Goal: Task Accomplishment & Management: Manage account settings

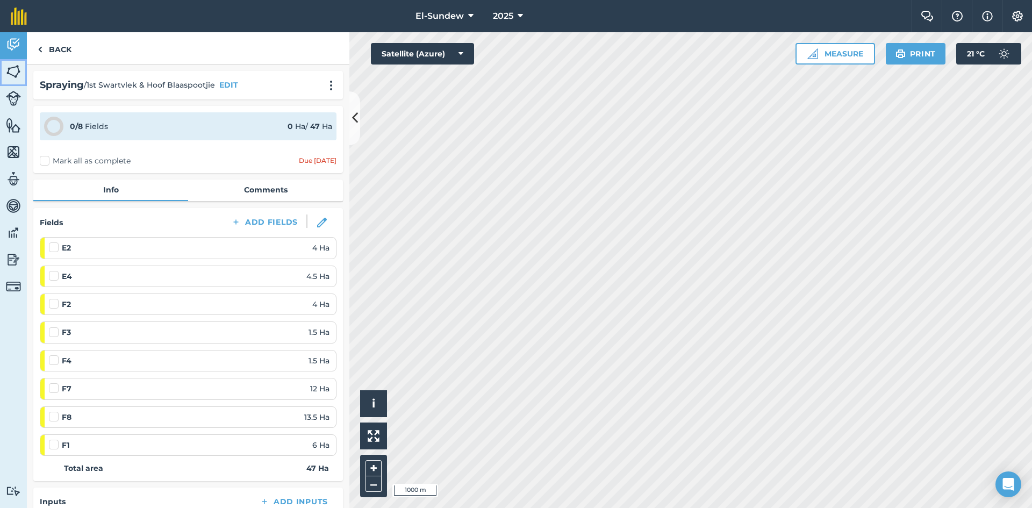
click at [25, 70] on link "Fields" at bounding box center [13, 72] width 27 height 27
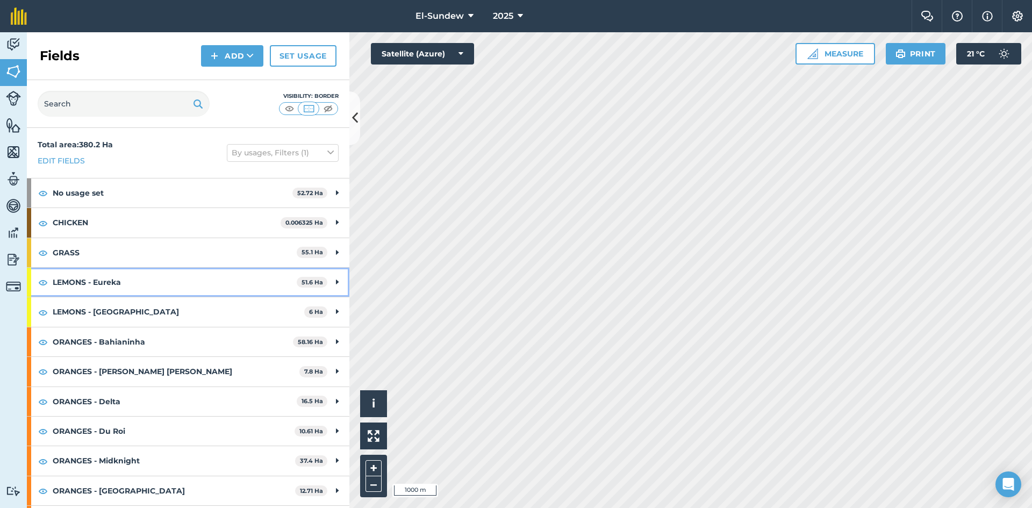
click at [123, 285] on strong "LEMONS - Eureka" at bounding box center [175, 282] width 244 height 29
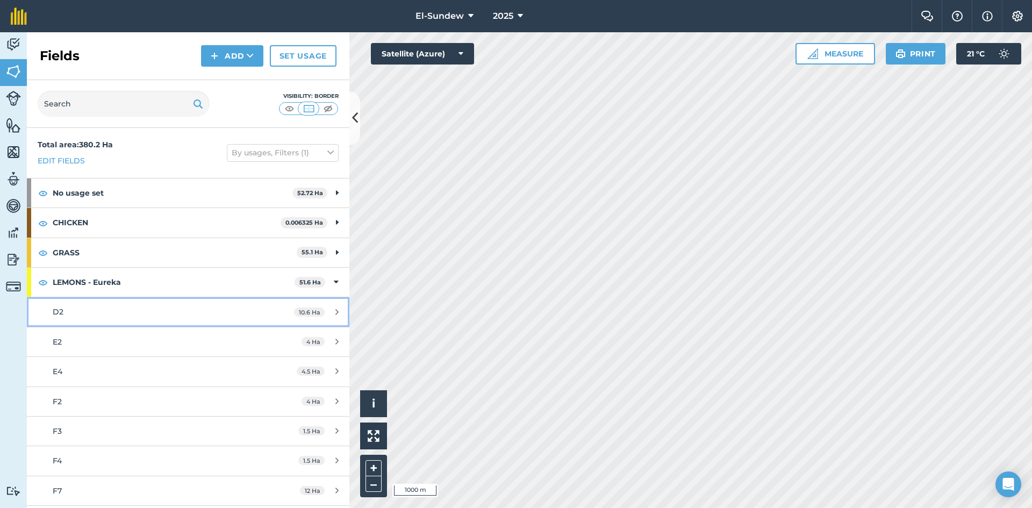
click at [121, 321] on link "D2 10.6 Ha" at bounding box center [188, 311] width 322 height 29
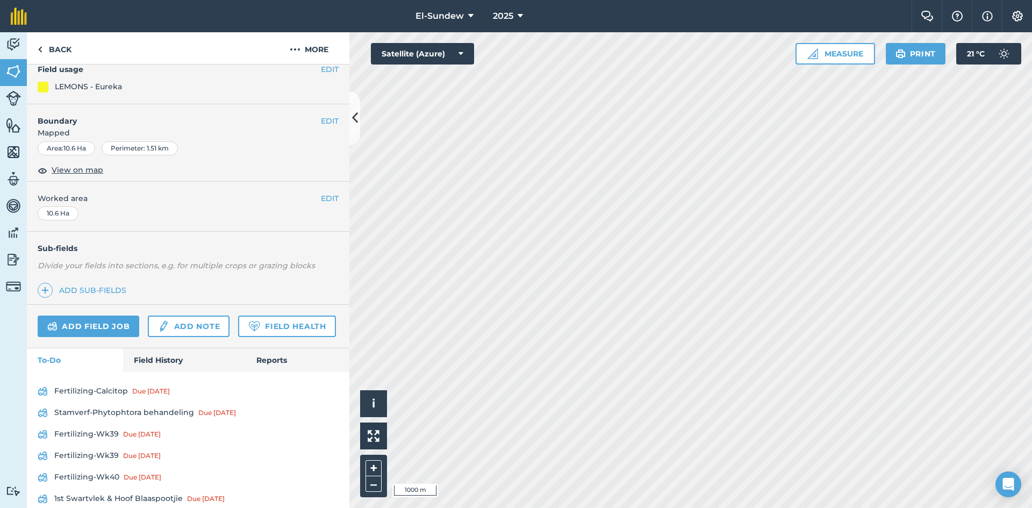
scroll to position [353, 0]
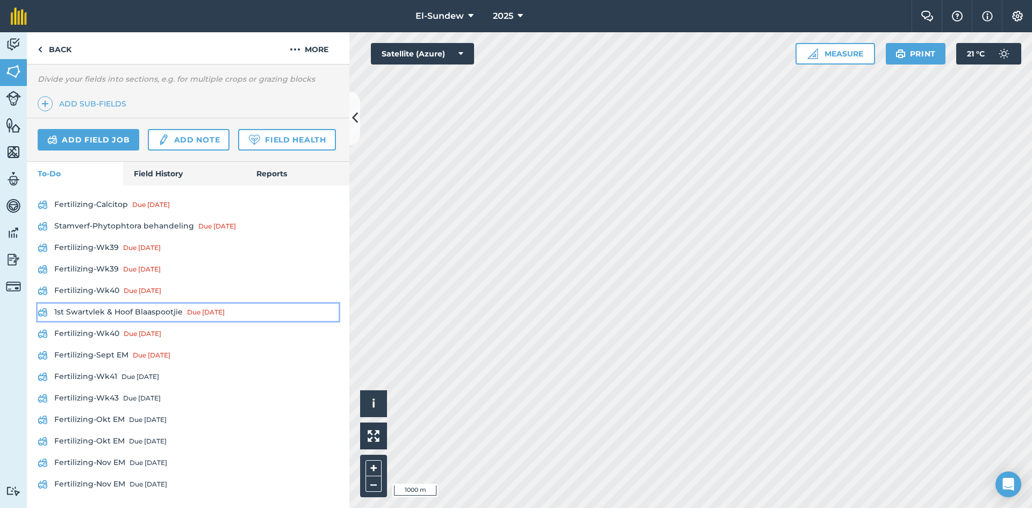
click at [119, 316] on link "1st Swartvlek & Hoof Blaaspootjie Due 3 days ago" at bounding box center [188, 312] width 301 height 17
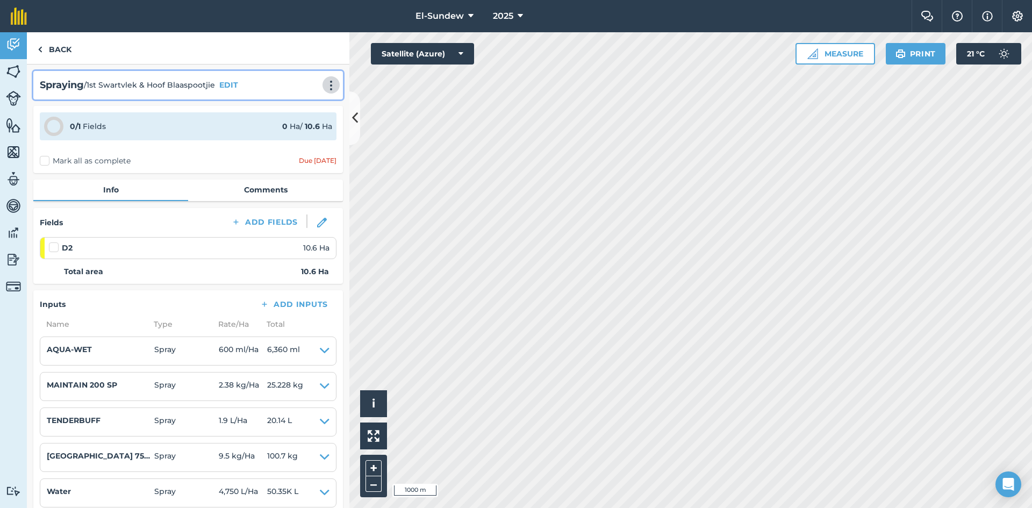
click at [325, 81] on img at bounding box center [331, 85] width 13 height 11
click at [300, 111] on link "Print" at bounding box center [308, 108] width 69 height 21
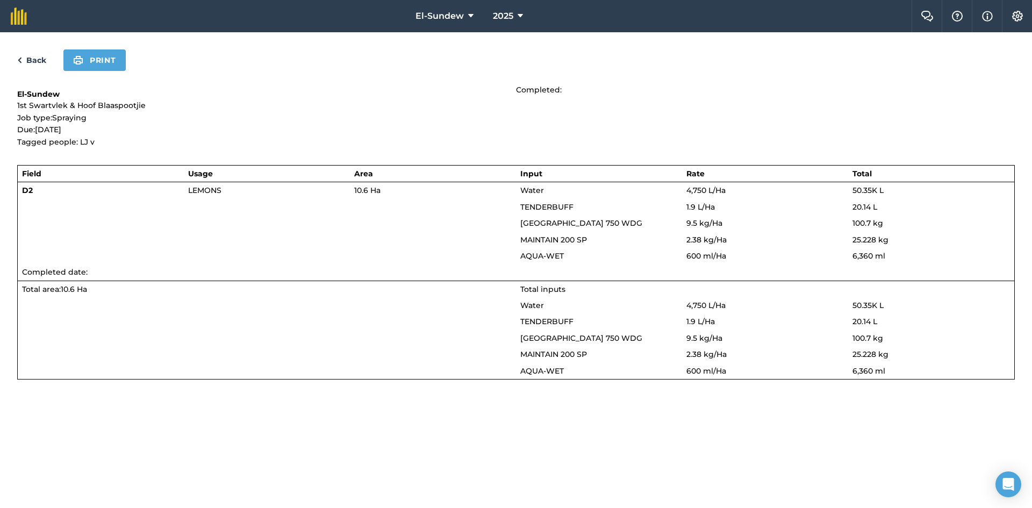
click at [300, 111] on p "1st Swartvlek & Hoof Blaaspootjie" at bounding box center [266, 105] width 499 height 12
click at [36, 52] on div "Back Print" at bounding box center [515, 59] width 997 height 21
click at [36, 61] on link "Back" at bounding box center [31, 60] width 29 height 13
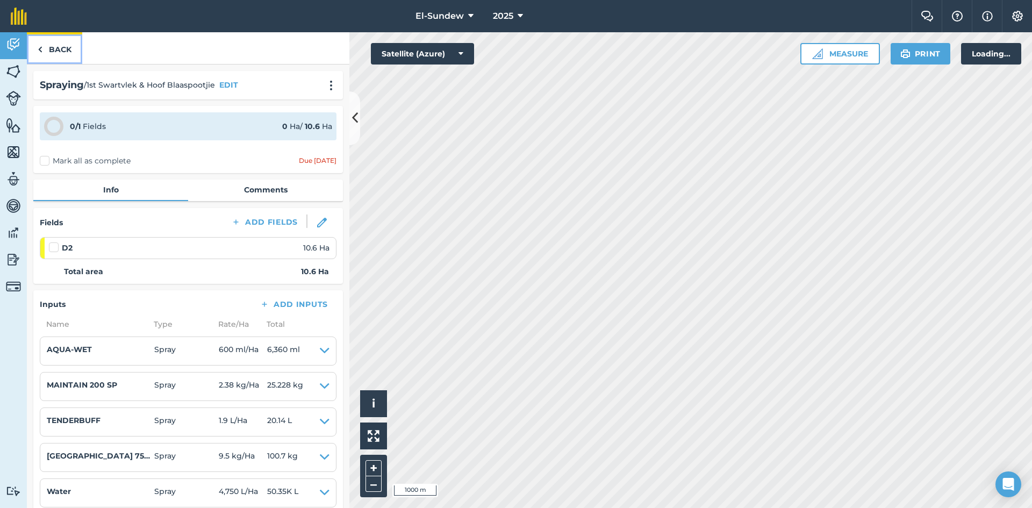
click at [51, 56] on link "Back" at bounding box center [54, 48] width 55 height 32
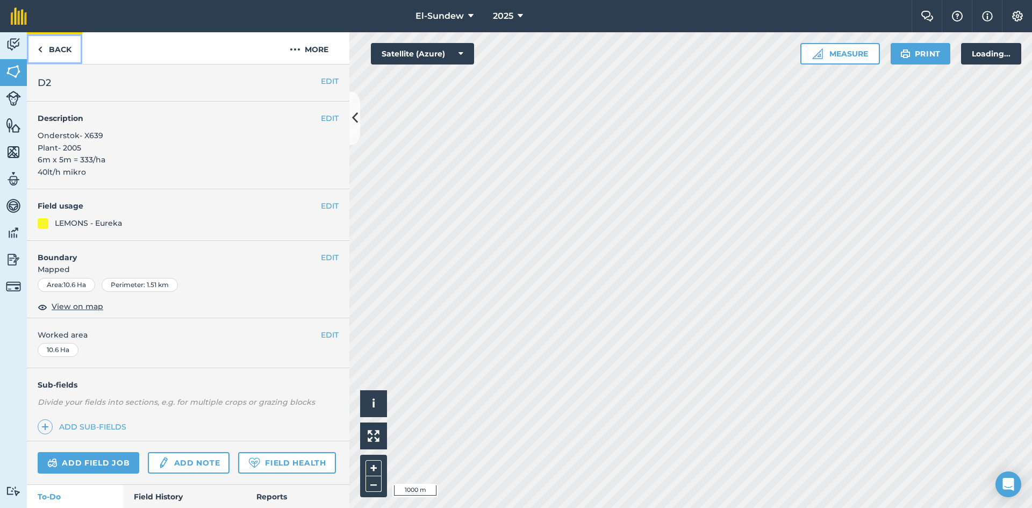
click at [51, 56] on link "Back" at bounding box center [54, 48] width 55 height 32
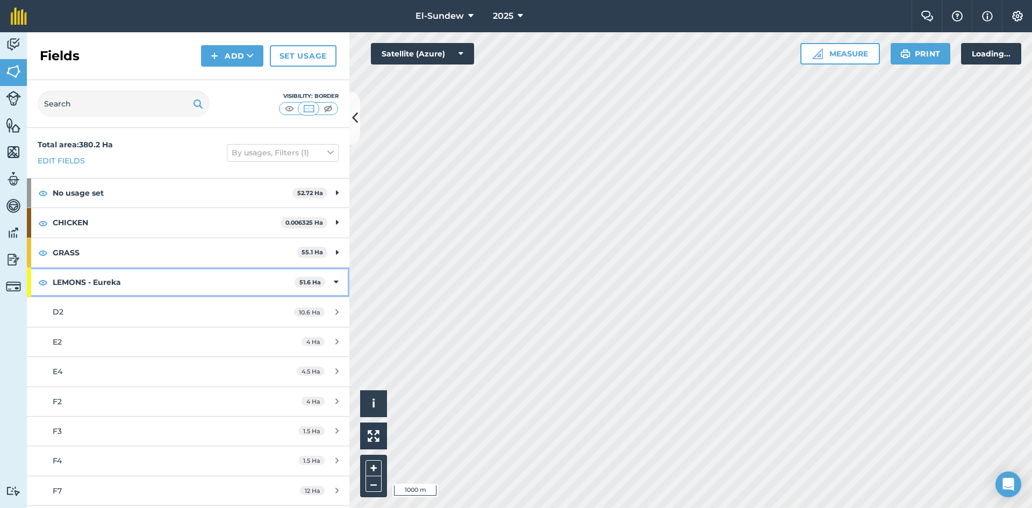
click at [189, 280] on strong "LEMONS - Eureka" at bounding box center [174, 282] width 242 height 29
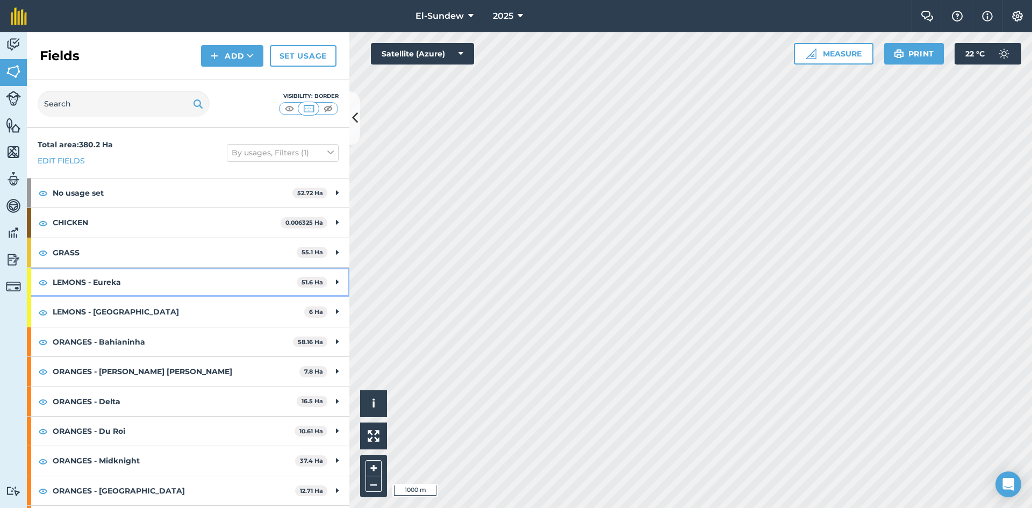
click at [189, 280] on strong "LEMONS - Eureka" at bounding box center [175, 282] width 244 height 29
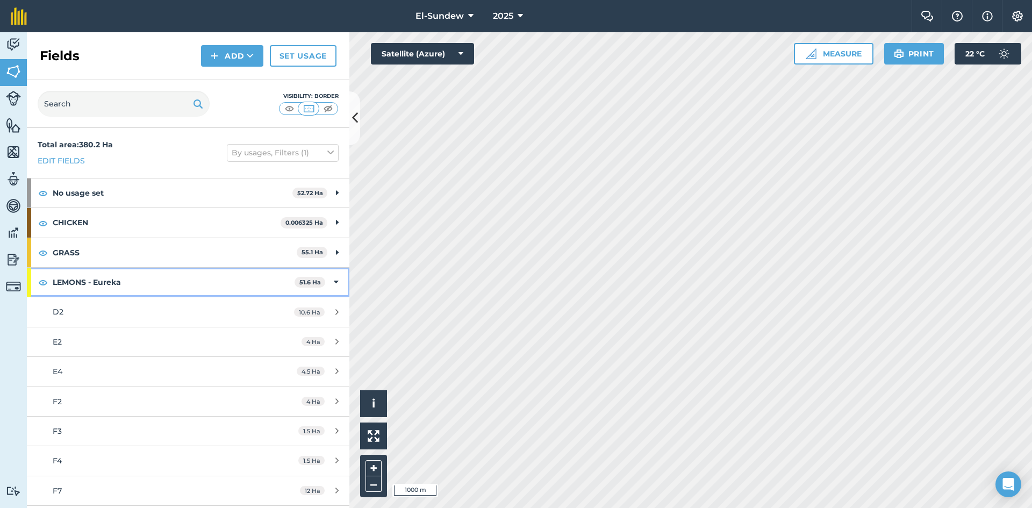
click at [204, 273] on strong "LEMONS - Eureka" at bounding box center [174, 282] width 242 height 29
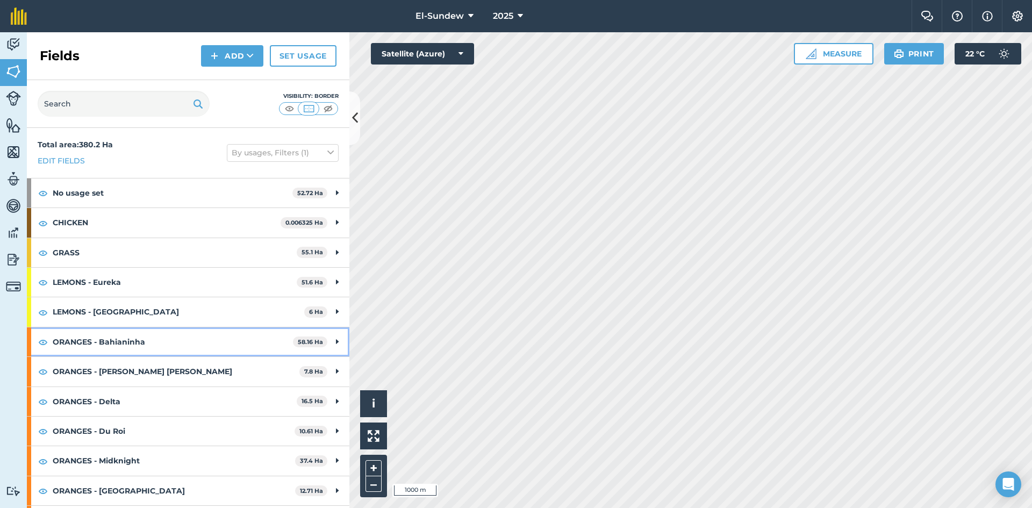
click at [194, 345] on strong "ORANGES - Bahianinha" at bounding box center [173, 341] width 240 height 29
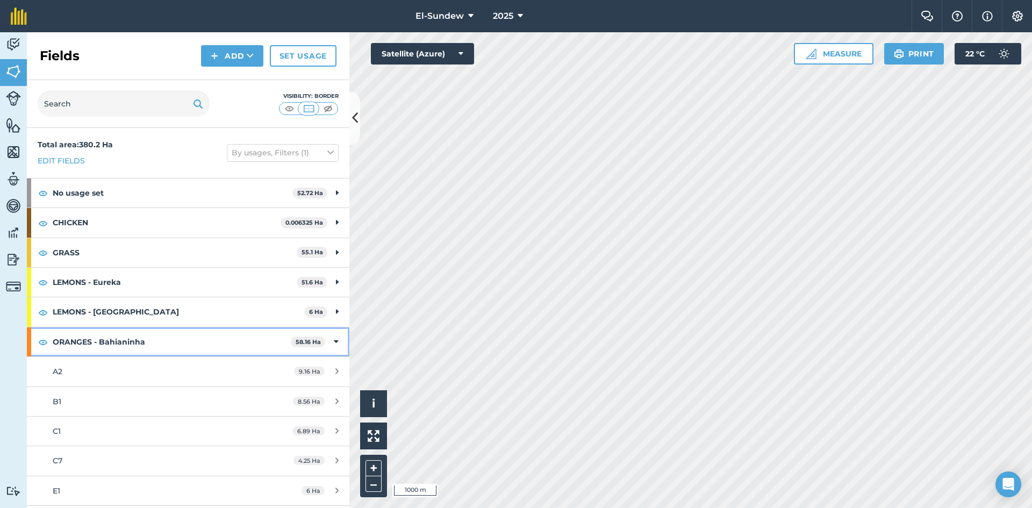
scroll to position [179, 0]
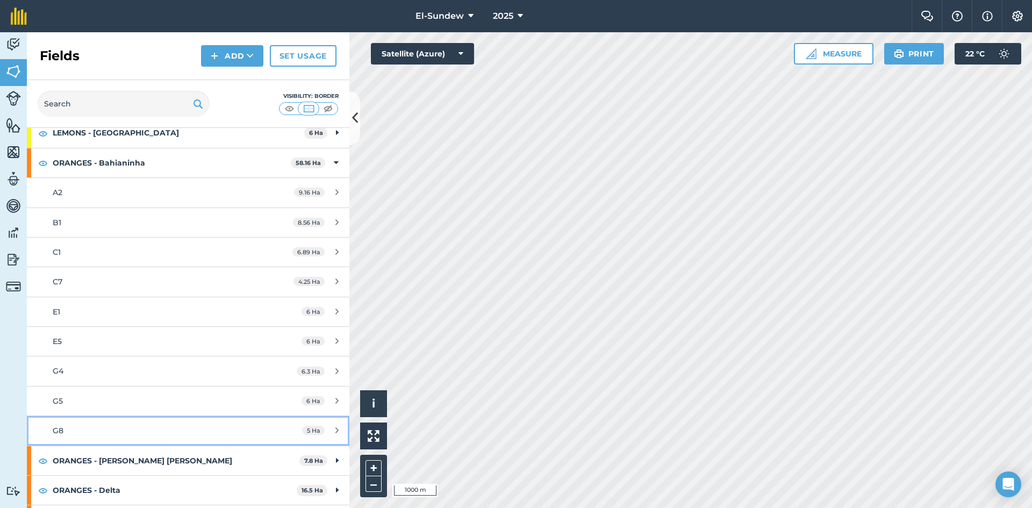
click at [178, 434] on div "G8" at bounding box center [154, 431] width 202 height 12
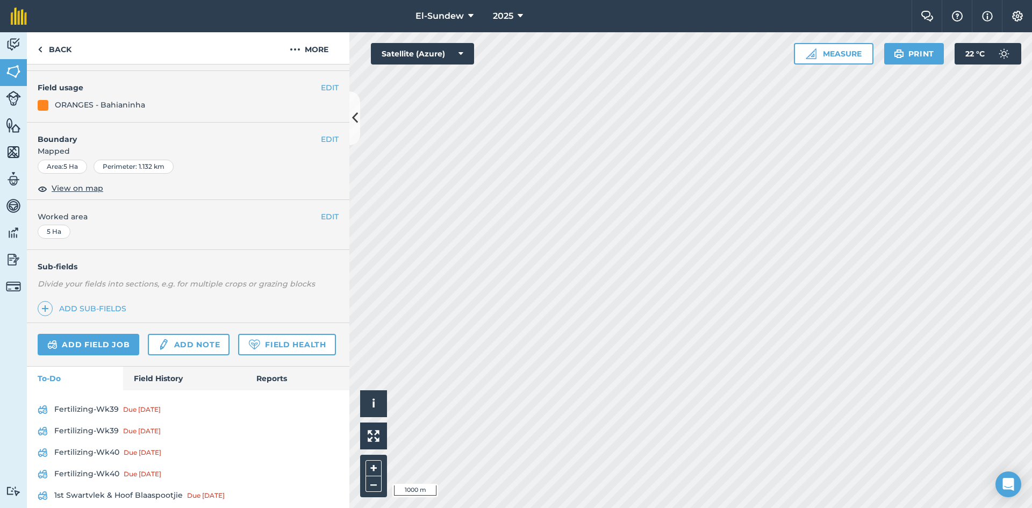
scroll to position [179, 0]
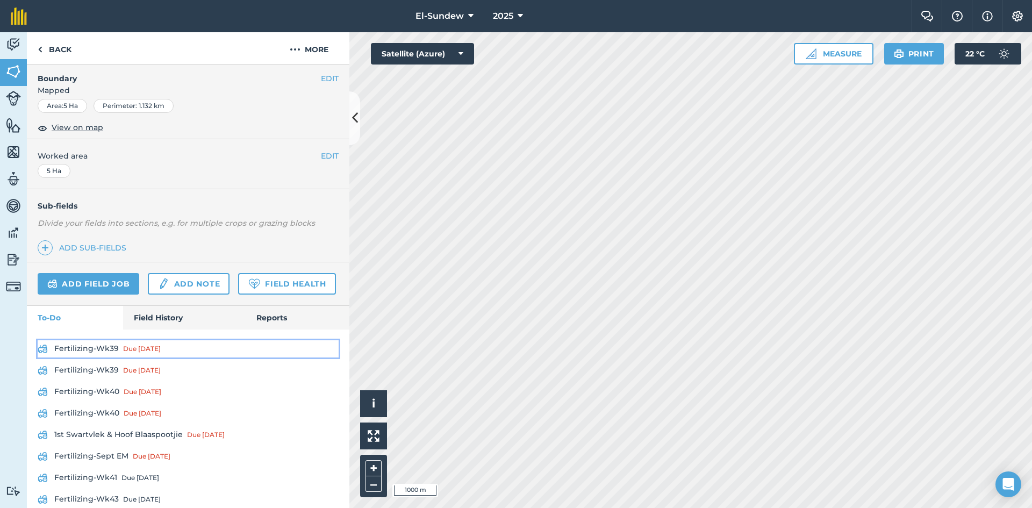
click at [113, 357] on link "Fertilizing-Wk39 Due 22 Sep" at bounding box center [188, 348] width 301 height 17
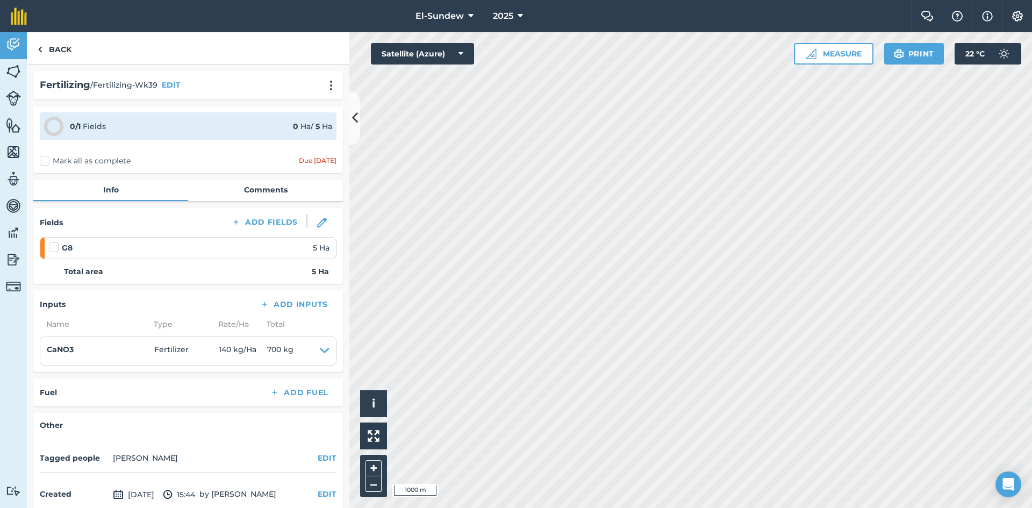
click at [53, 242] on label at bounding box center [55, 242] width 13 height 0
click at [53, 244] on input "checkbox" at bounding box center [52, 245] width 7 height 7
checkbox input "false"
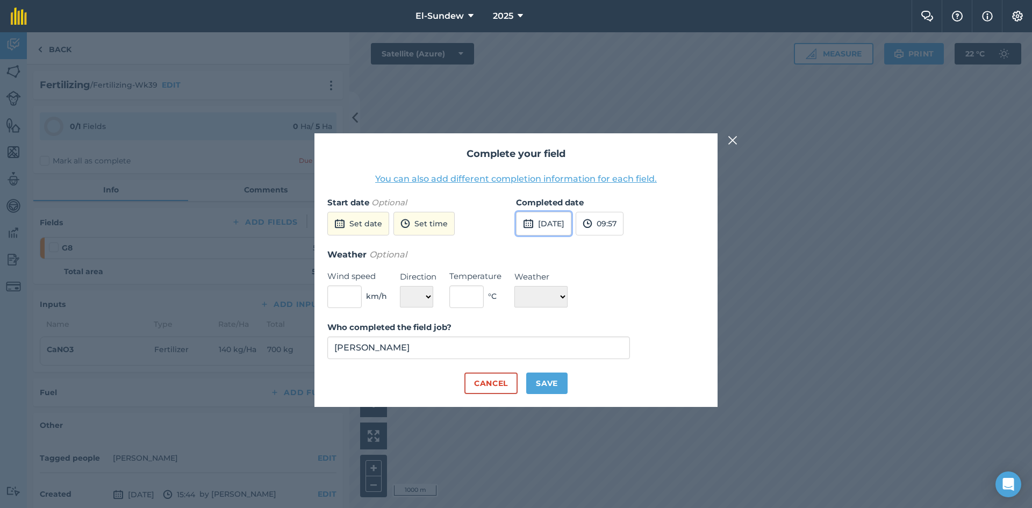
click at [558, 225] on button "2nd Oct 2025" at bounding box center [543, 224] width 55 height 24
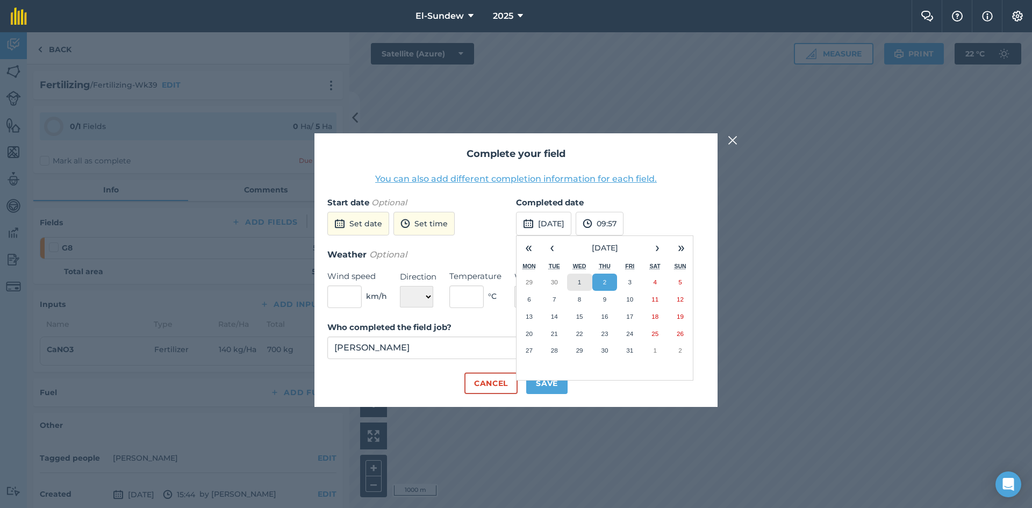
click at [583, 274] on button "1" at bounding box center [579, 282] width 25 height 17
click at [547, 379] on button "Save" at bounding box center [546, 382] width 41 height 21
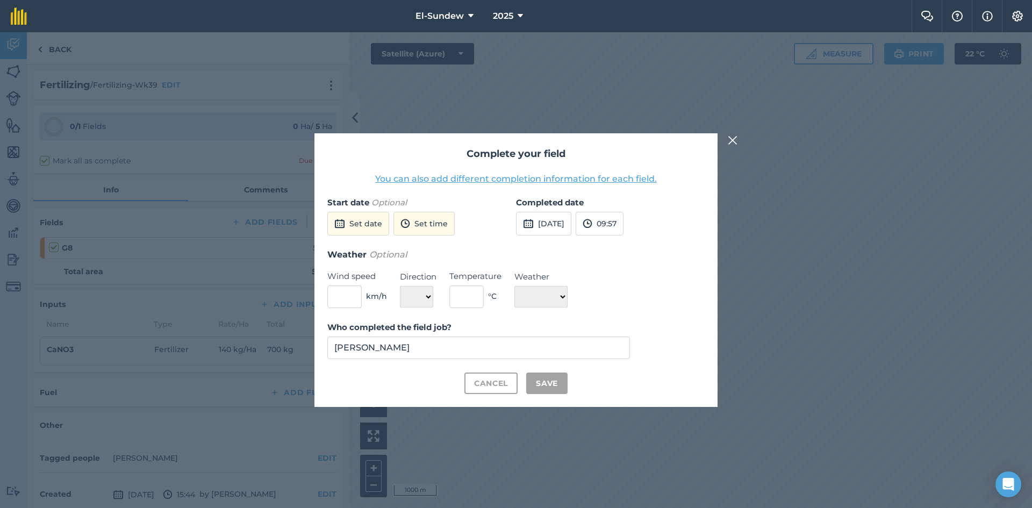
checkbox input "true"
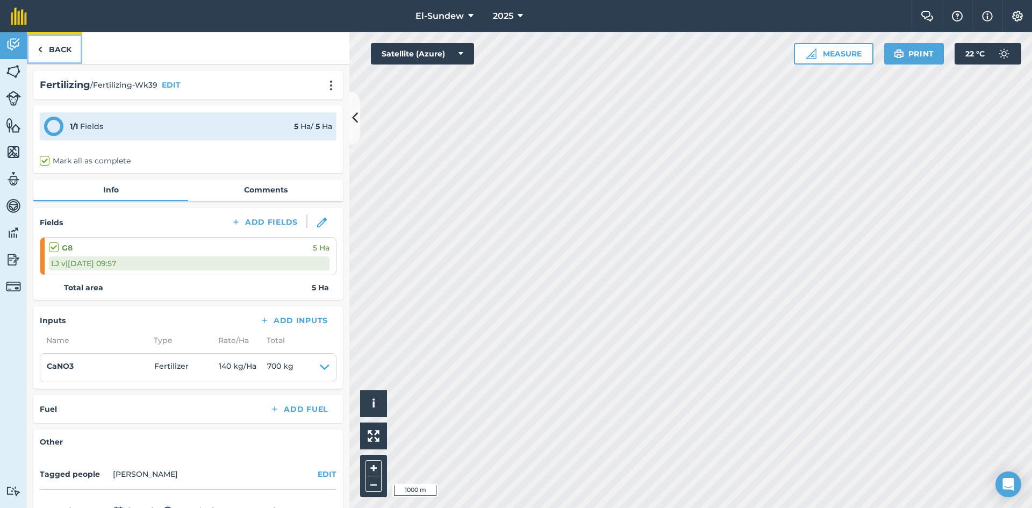
click at [56, 55] on link "Back" at bounding box center [54, 48] width 55 height 32
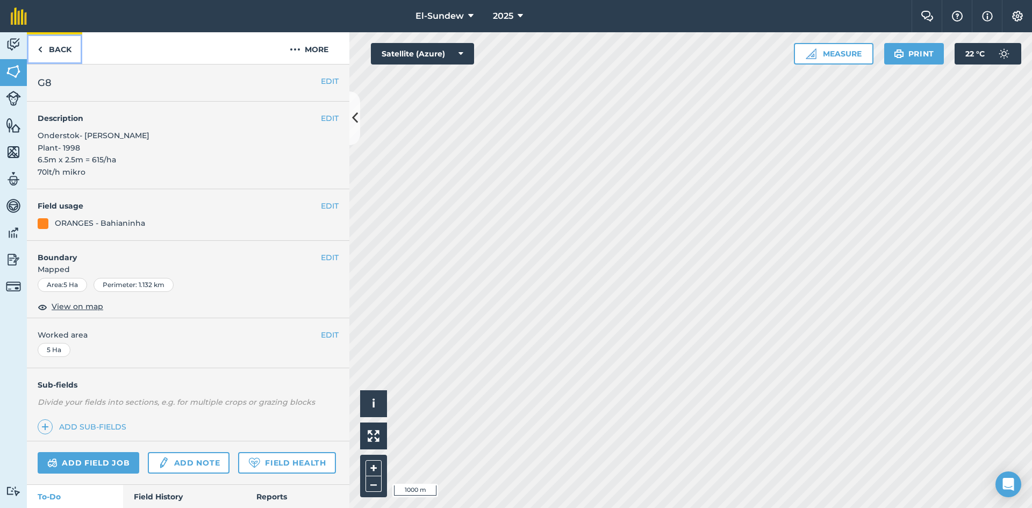
click at [56, 55] on link "Back" at bounding box center [54, 48] width 55 height 32
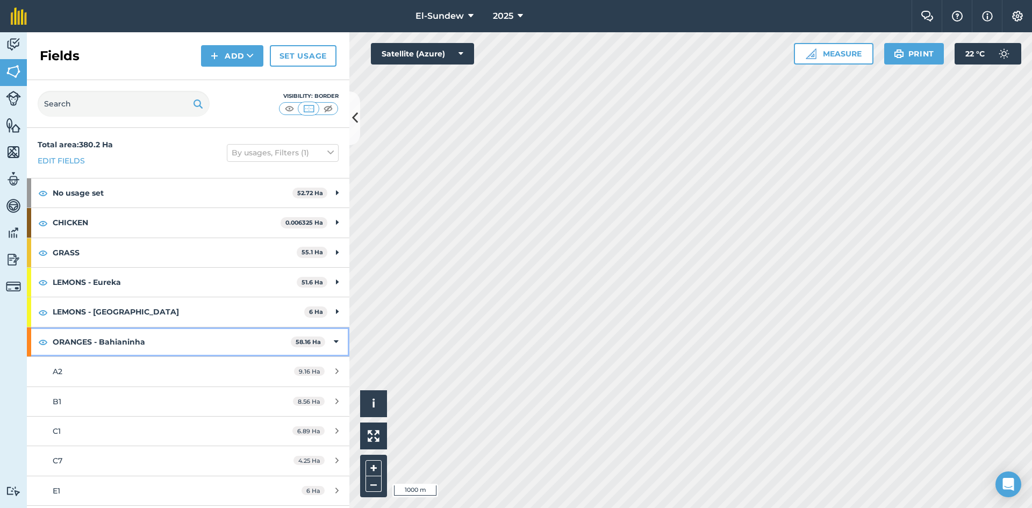
click at [148, 342] on strong "ORANGES - Bahianinha" at bounding box center [172, 341] width 238 height 29
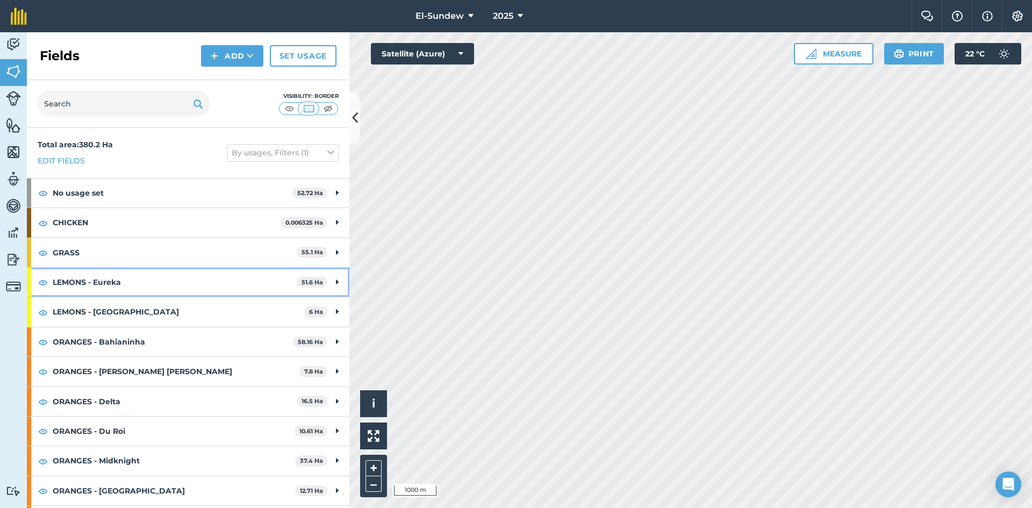
click at [173, 284] on strong "LEMONS - Eureka" at bounding box center [175, 282] width 244 height 29
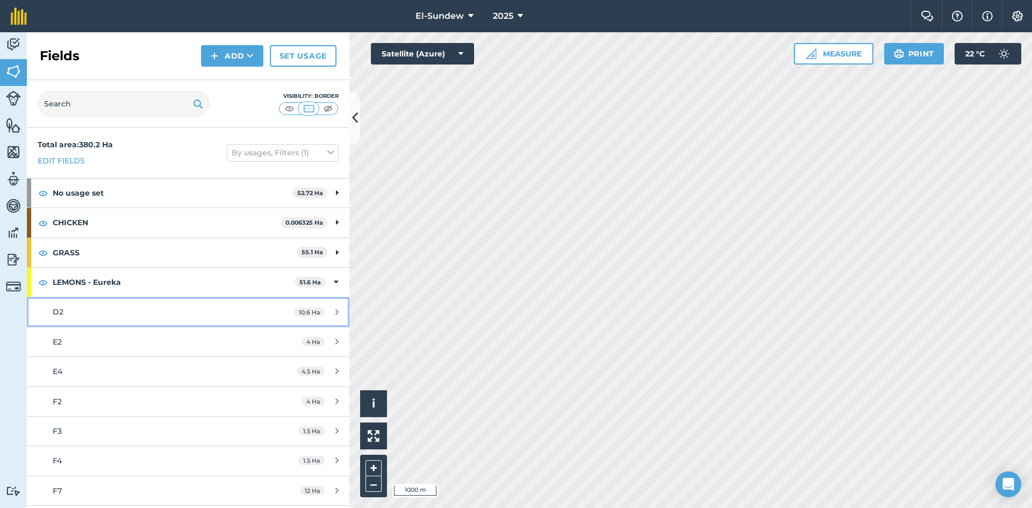
click at [135, 316] on div "D2" at bounding box center [154, 312] width 202 height 12
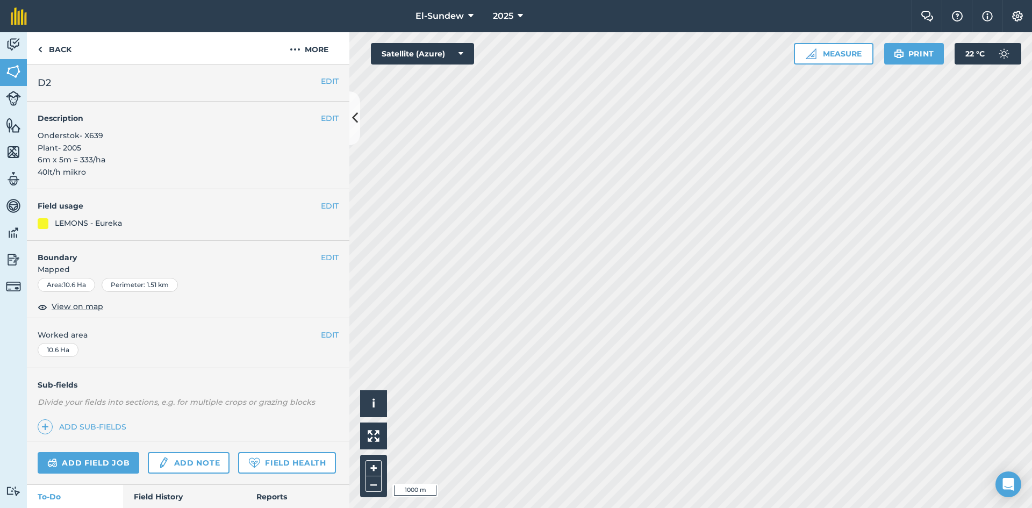
scroll to position [179, 0]
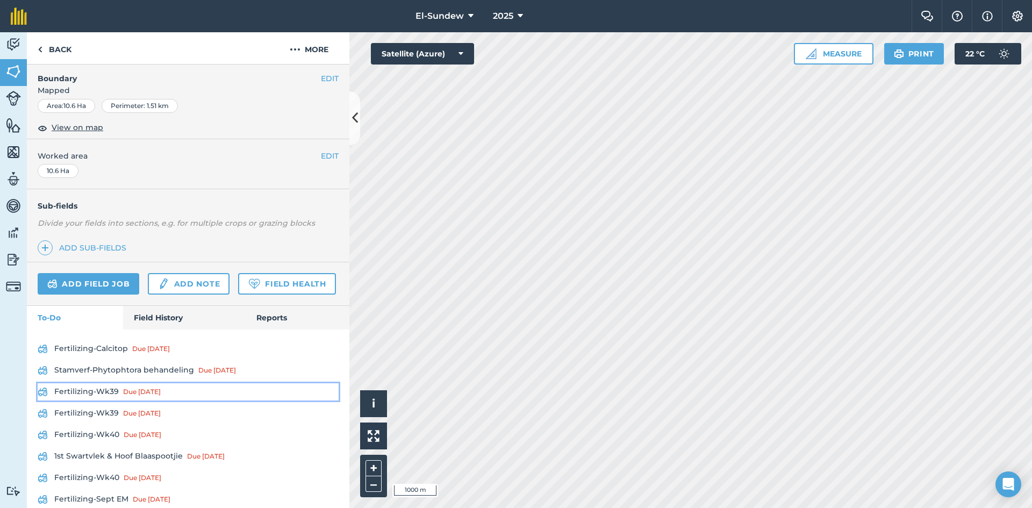
click at [103, 400] on link "Fertilizing-Wk39 Due 22 Sep" at bounding box center [188, 391] width 301 height 17
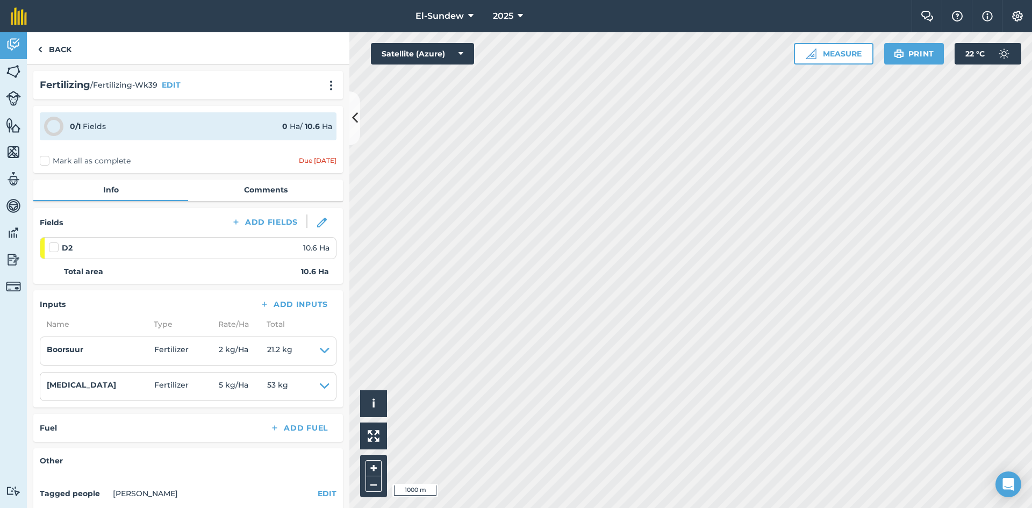
click at [53, 242] on label at bounding box center [55, 242] width 13 height 0
click at [53, 247] on input "checkbox" at bounding box center [52, 245] width 7 height 7
checkbox input "false"
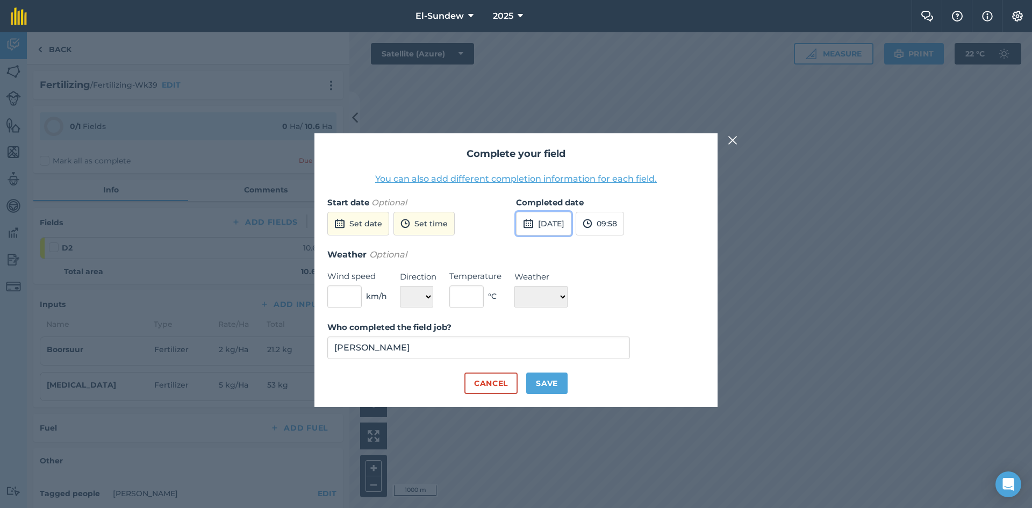
click at [569, 227] on button "2nd Oct 2025" at bounding box center [543, 224] width 55 height 24
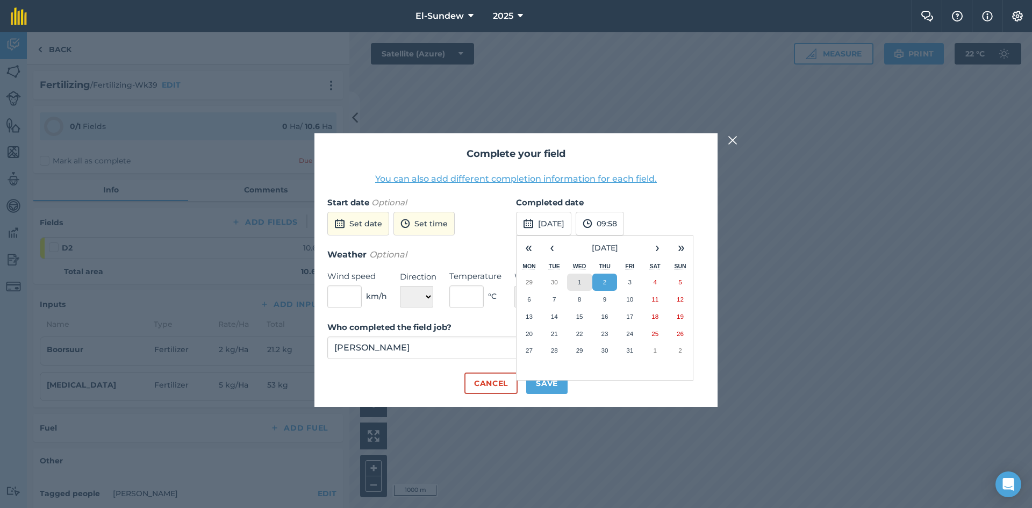
click at [571, 280] on button "1" at bounding box center [579, 282] width 25 height 17
click at [553, 386] on button "Save" at bounding box center [546, 382] width 41 height 21
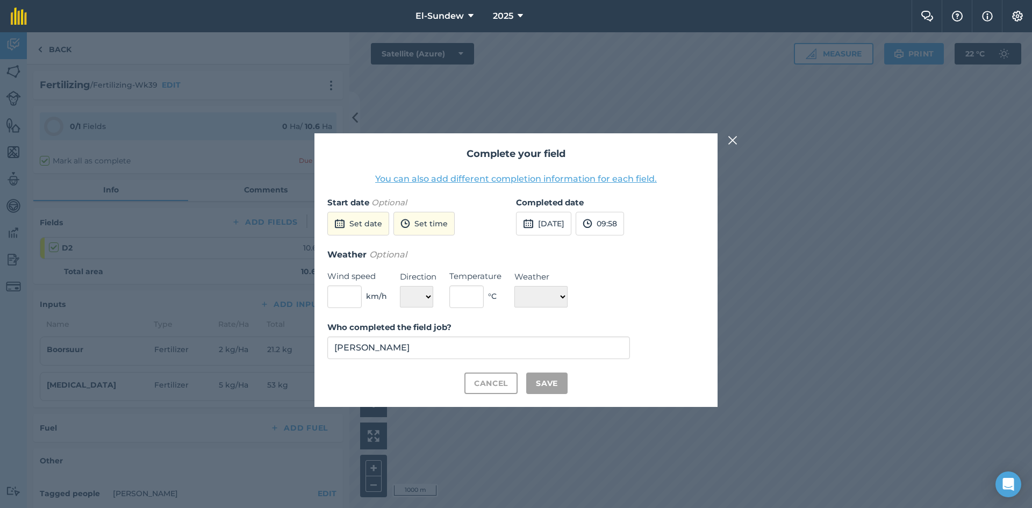
checkbox input "true"
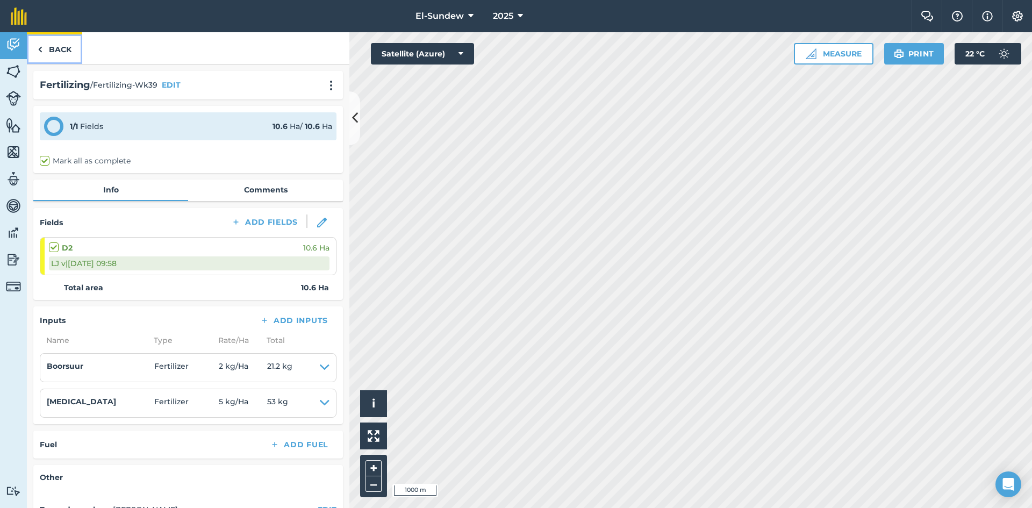
click at [75, 58] on link "Back" at bounding box center [54, 48] width 55 height 32
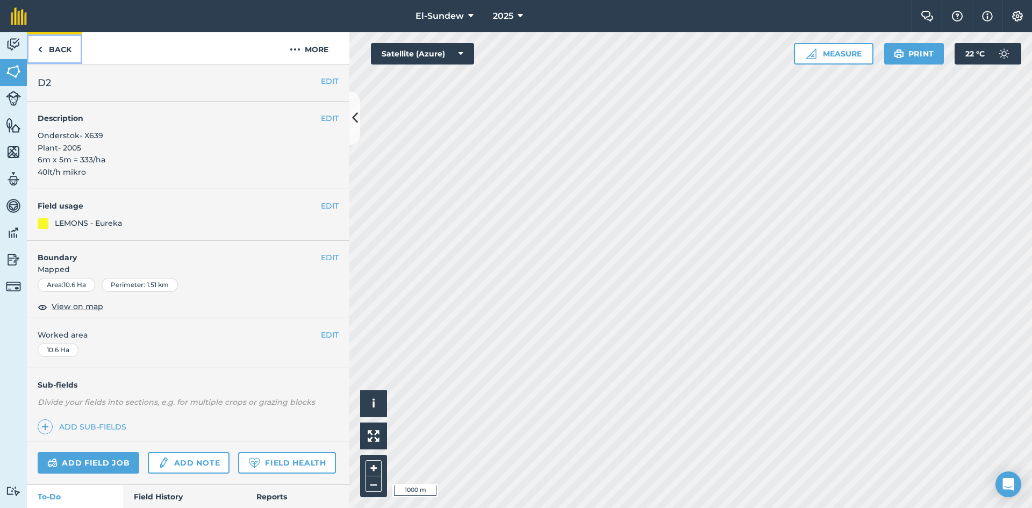
click at [75, 58] on link "Back" at bounding box center [54, 48] width 55 height 32
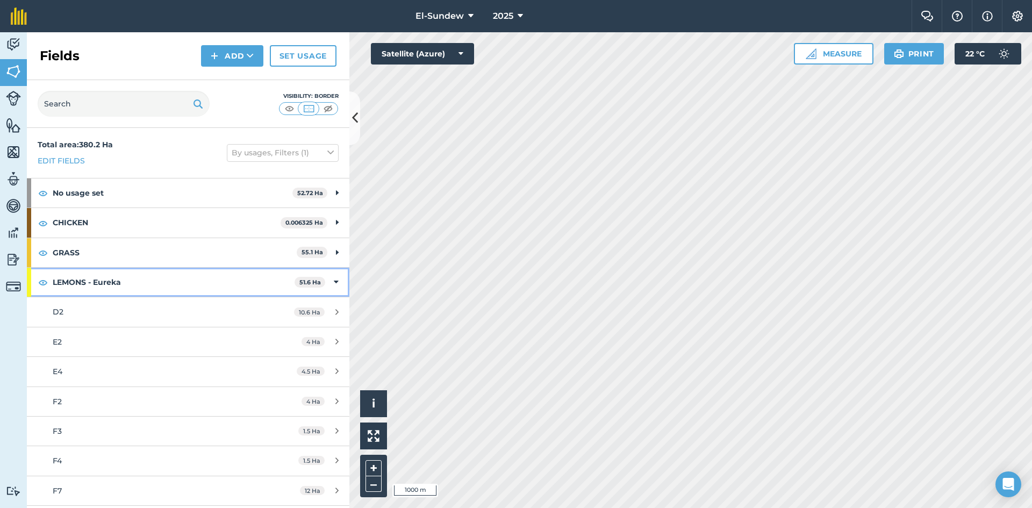
click at [154, 283] on strong "LEMONS - Eureka" at bounding box center [174, 282] width 242 height 29
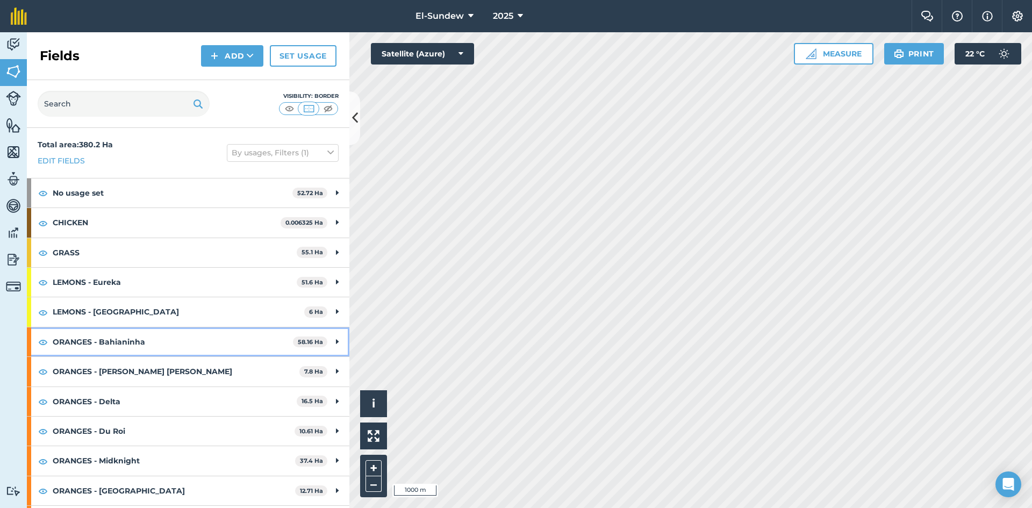
click at [162, 343] on strong "ORANGES - Bahianinha" at bounding box center [173, 341] width 240 height 29
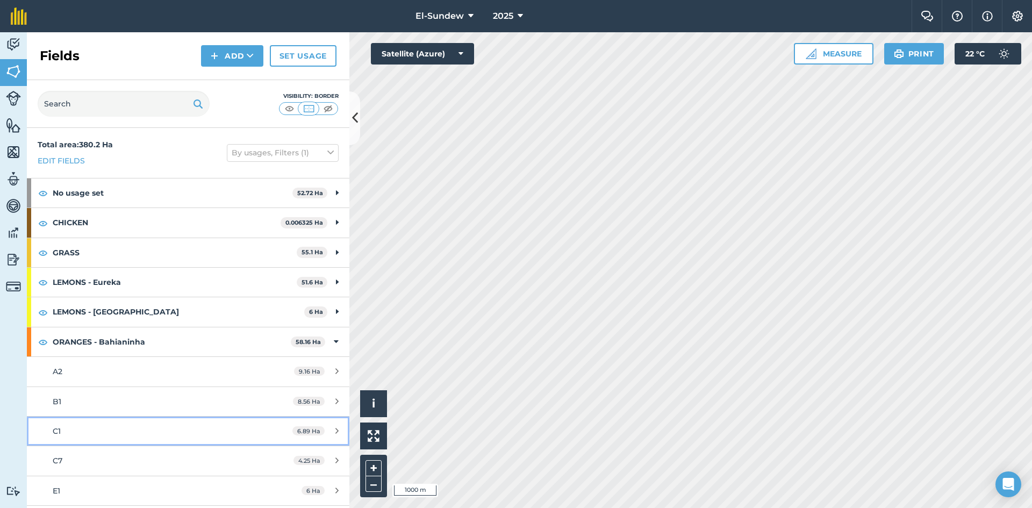
click at [110, 433] on div "C1" at bounding box center [154, 431] width 202 height 12
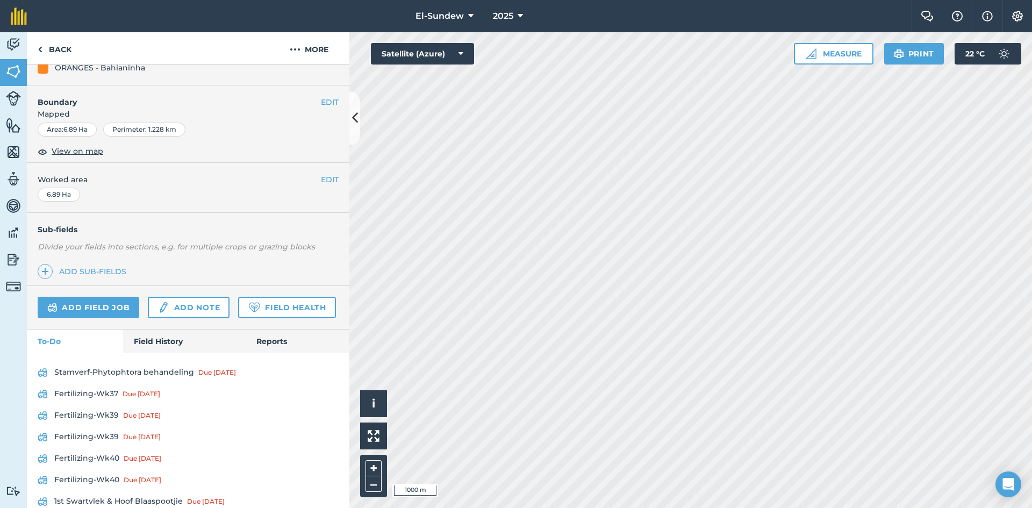
scroll to position [179, 0]
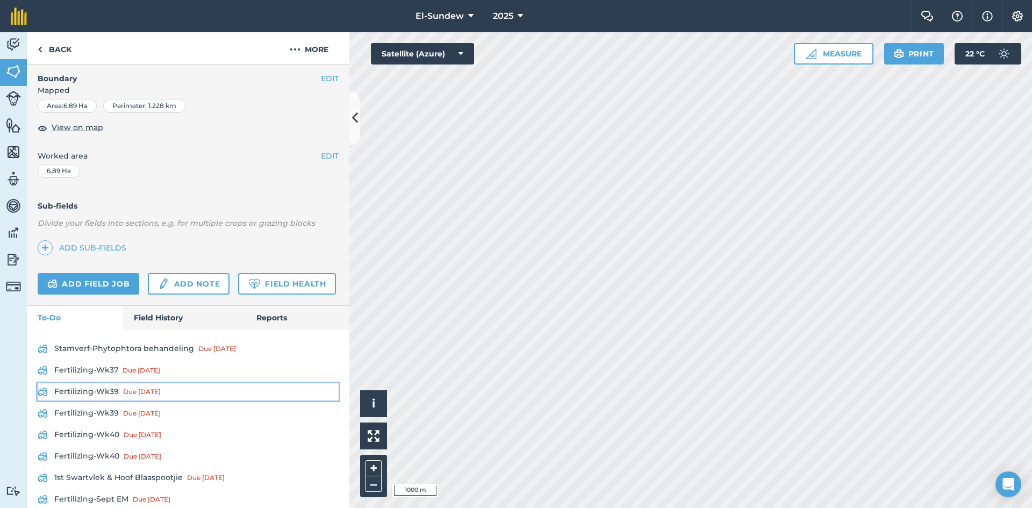
click at [108, 400] on link "Fertilizing-Wk39 Due 22 Sep" at bounding box center [188, 391] width 301 height 17
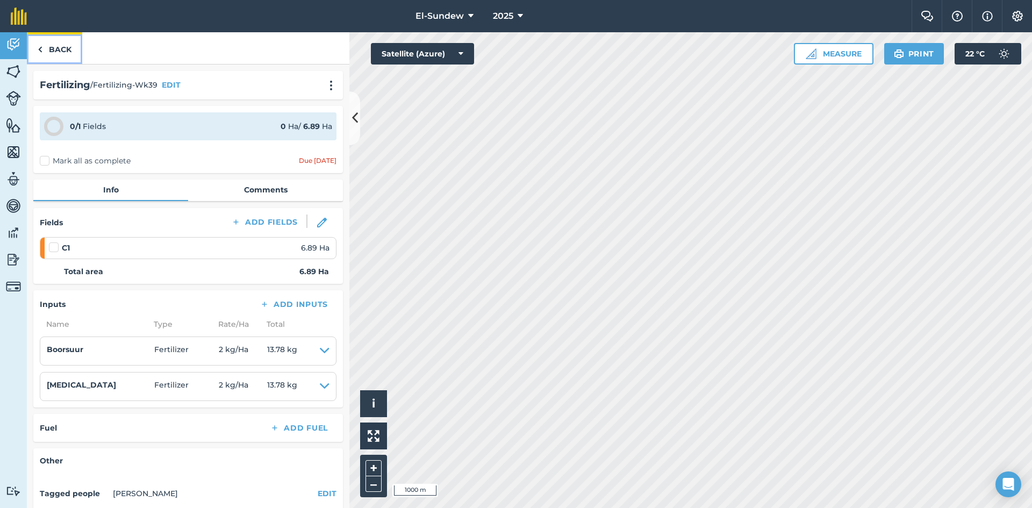
click at [62, 60] on link "Back" at bounding box center [54, 48] width 55 height 32
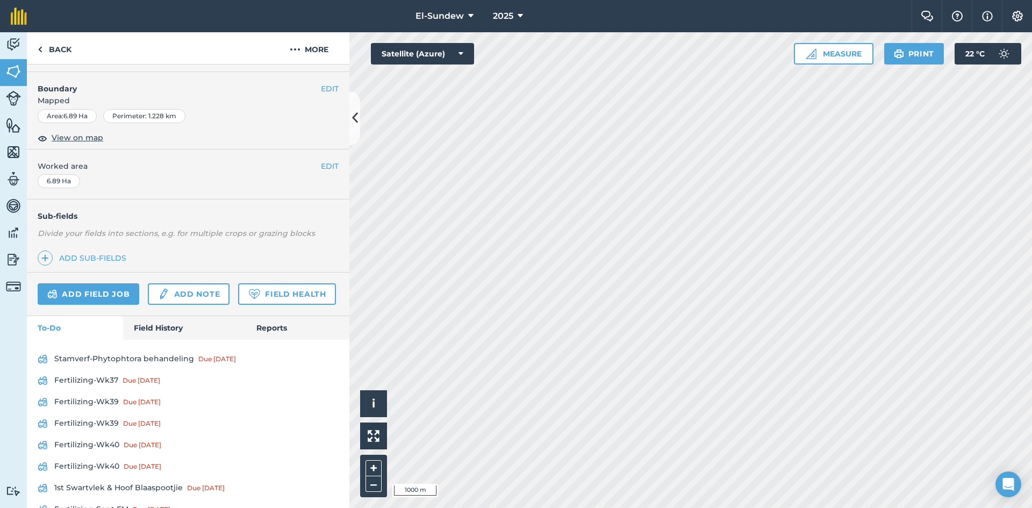
scroll to position [353, 0]
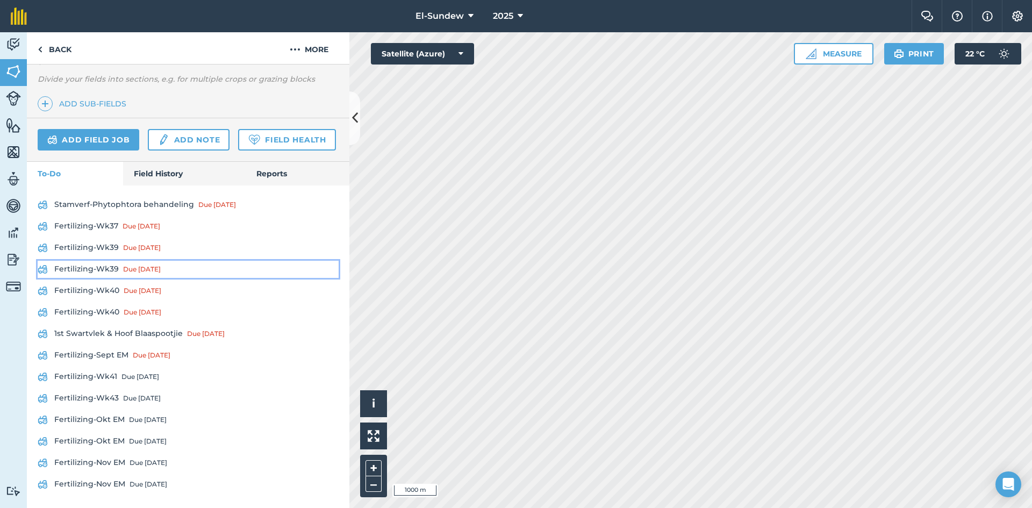
click at [109, 265] on link "Fertilizing-Wk39 Due 22 Sep" at bounding box center [188, 269] width 301 height 17
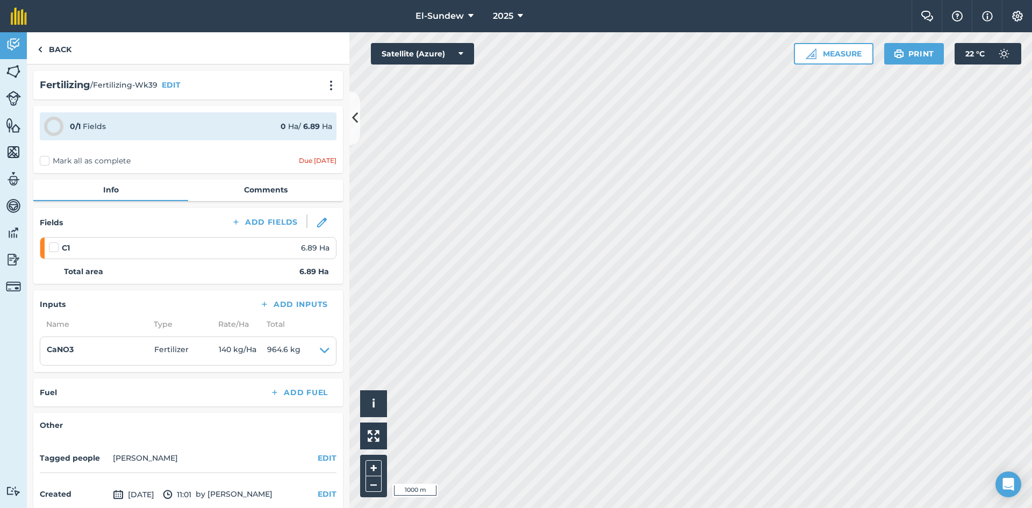
click at [56, 242] on label at bounding box center [55, 242] width 13 height 0
click at [56, 245] on input "checkbox" at bounding box center [52, 245] width 7 height 7
checkbox input "false"
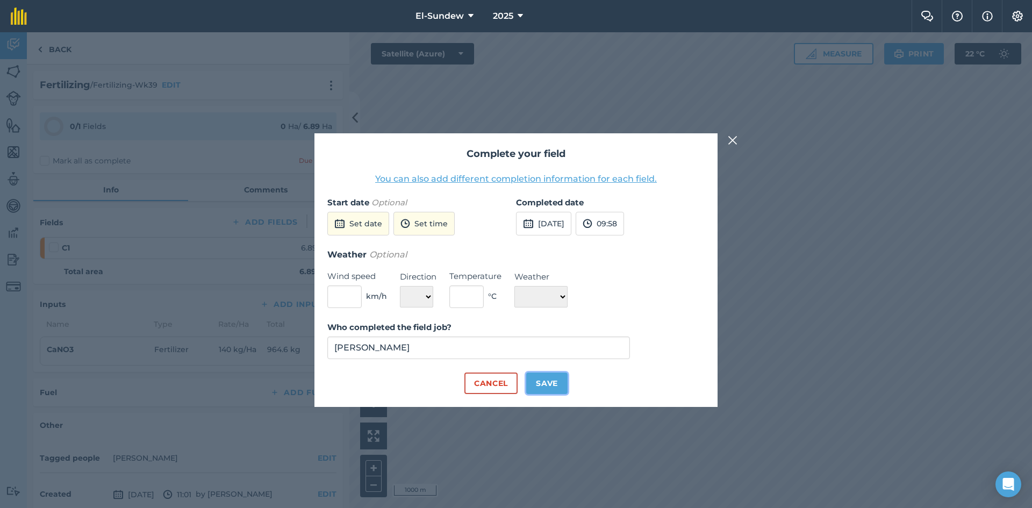
click at [548, 391] on button "Save" at bounding box center [546, 382] width 41 height 21
checkbox input "true"
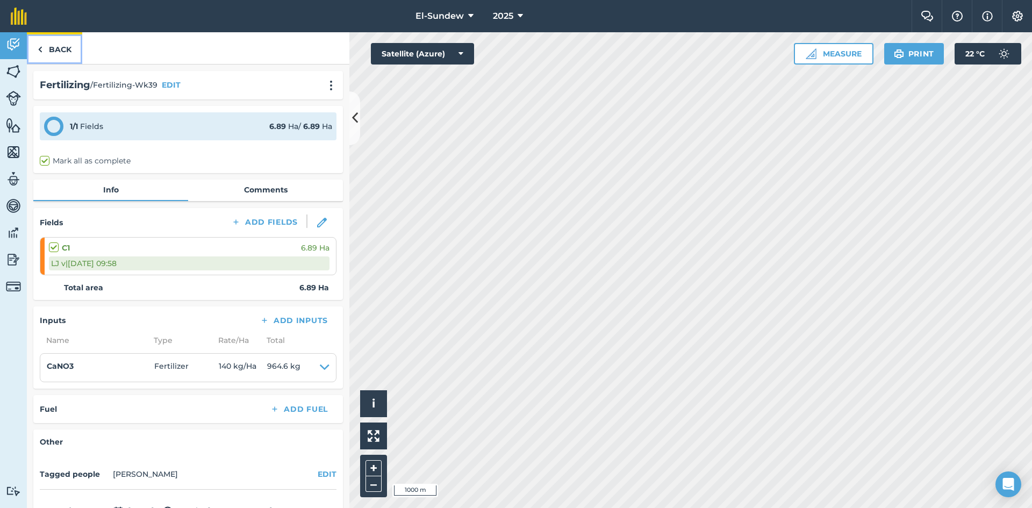
click at [59, 49] on link "Back" at bounding box center [54, 48] width 55 height 32
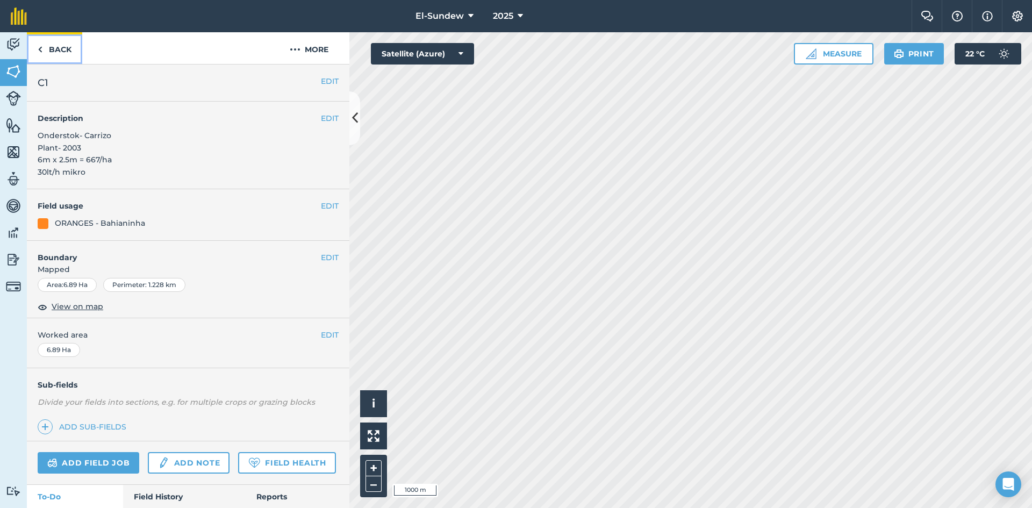
click at [67, 43] on link "Back" at bounding box center [54, 48] width 55 height 32
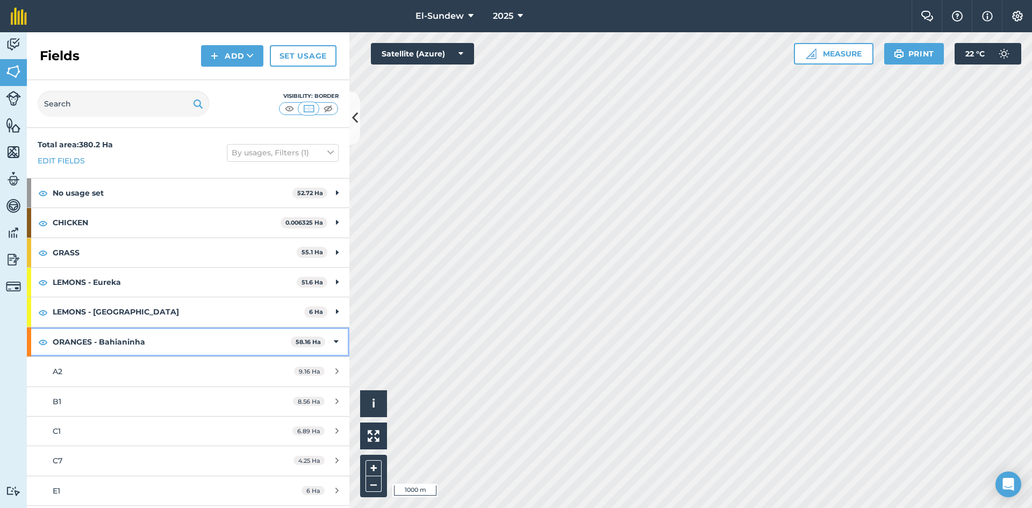
click at [169, 335] on strong "ORANGES - Bahianinha" at bounding box center [172, 341] width 238 height 29
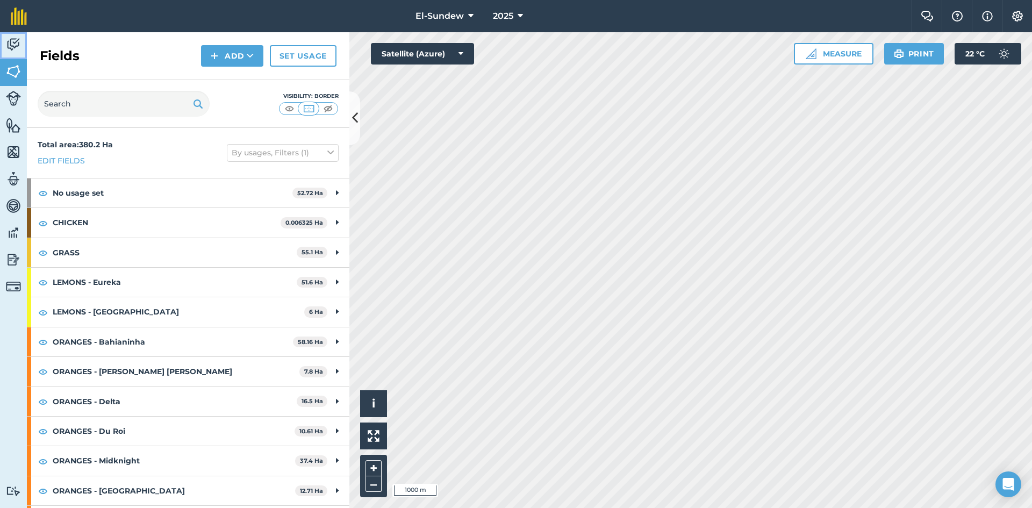
click at [14, 34] on link "Activity" at bounding box center [13, 45] width 27 height 27
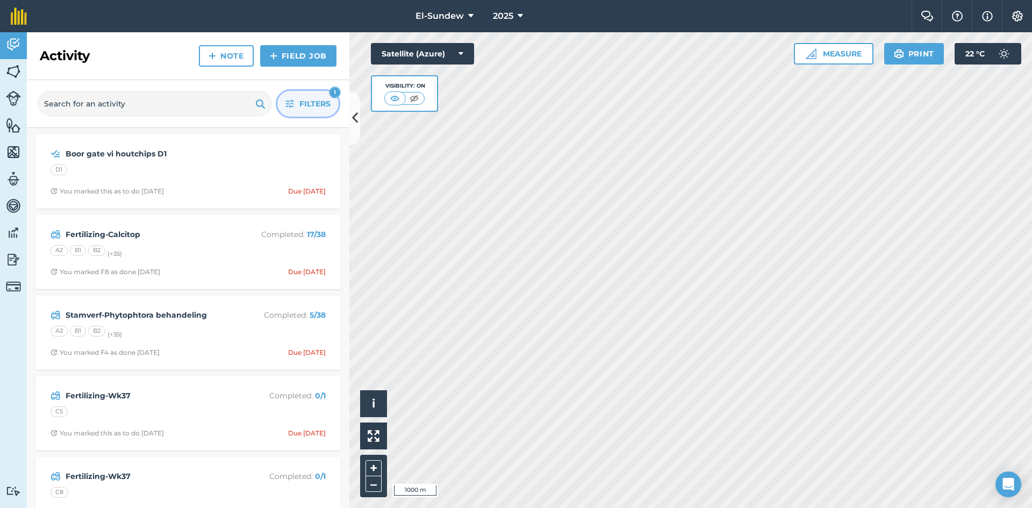
click at [294, 100] on button "Filters 1" at bounding box center [307, 104] width 61 height 26
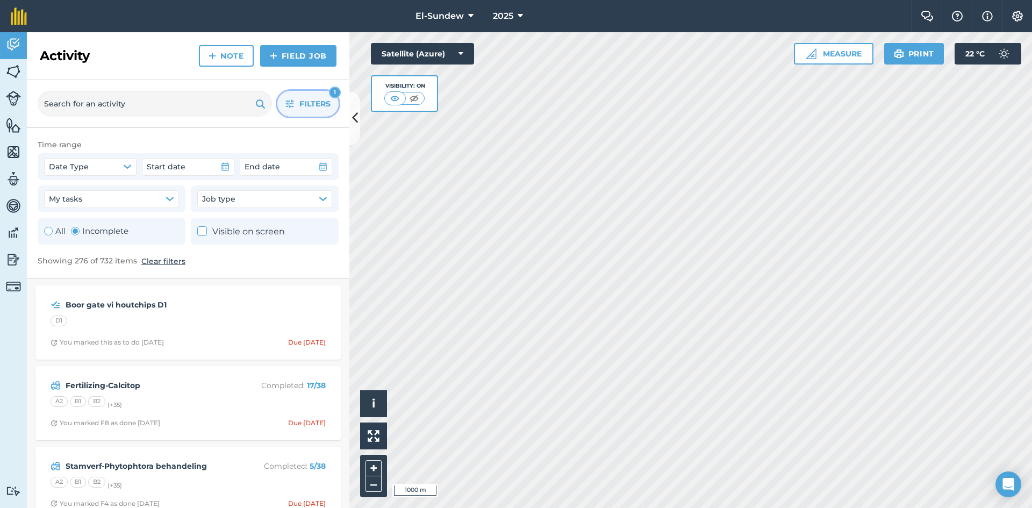
click at [294, 100] on button "Filters 1" at bounding box center [307, 104] width 61 height 26
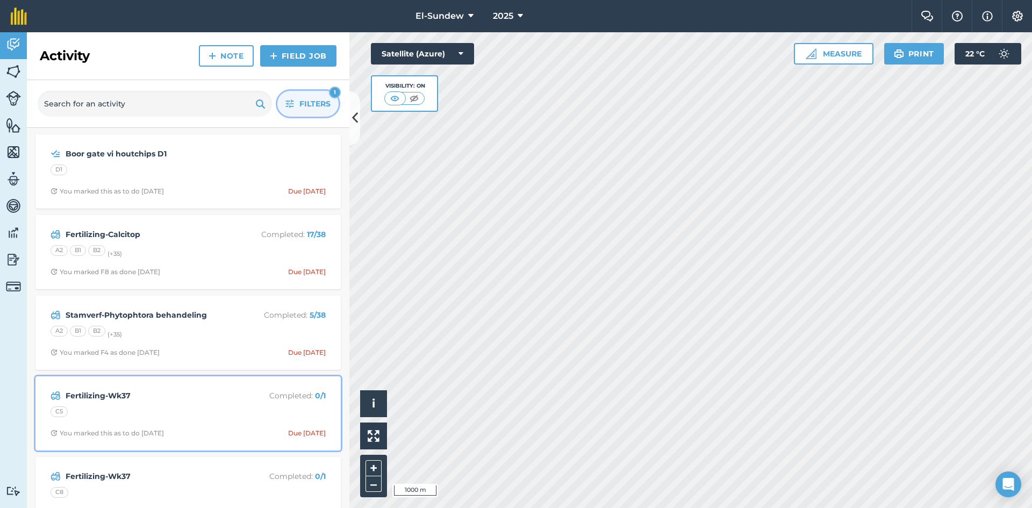
click at [188, 394] on strong "Fertilizing-Wk37" at bounding box center [151, 396] width 170 height 12
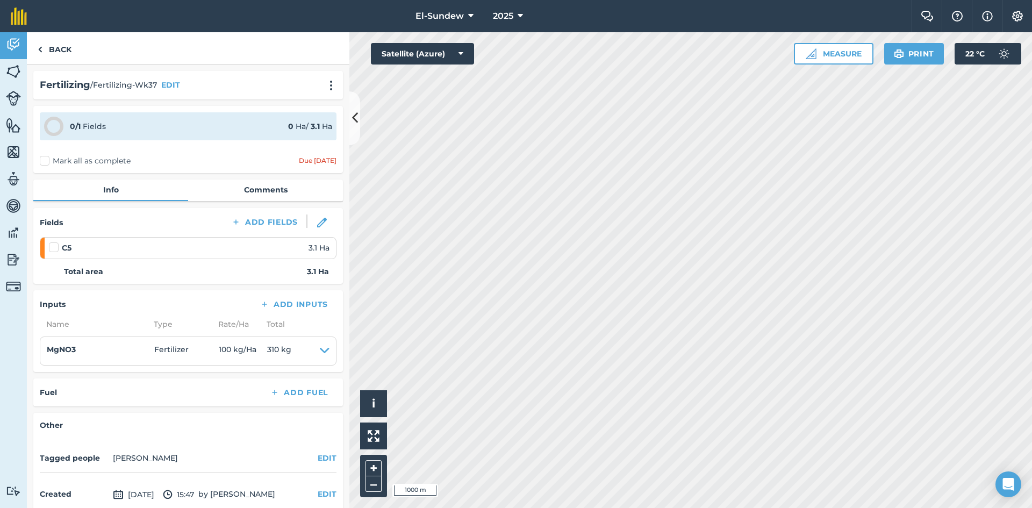
scroll to position [88, 0]
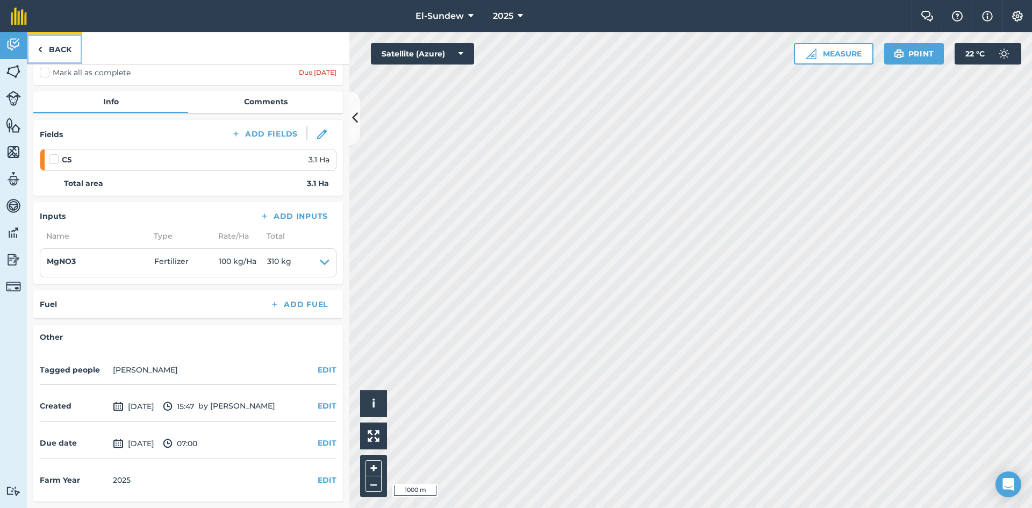
click at [62, 51] on link "Back" at bounding box center [54, 48] width 55 height 32
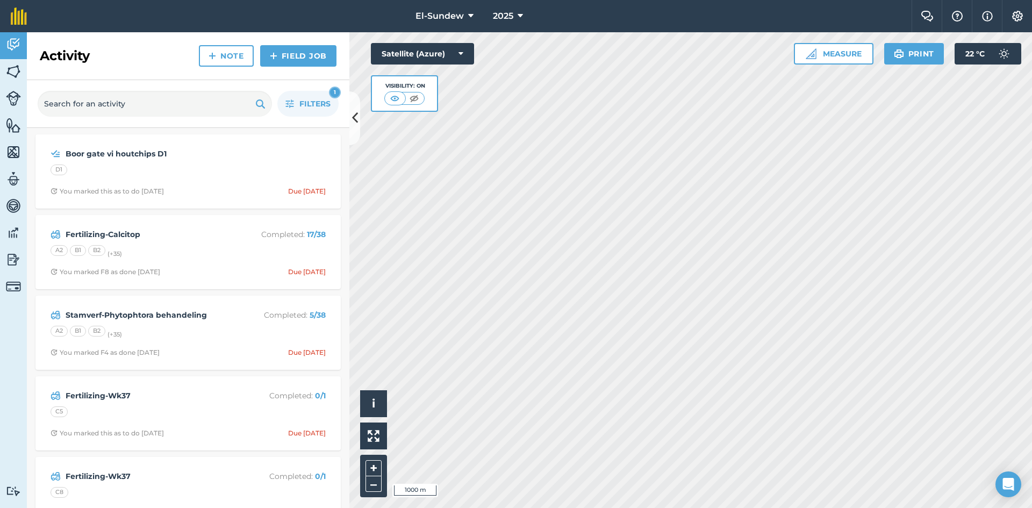
scroll to position [179, 0]
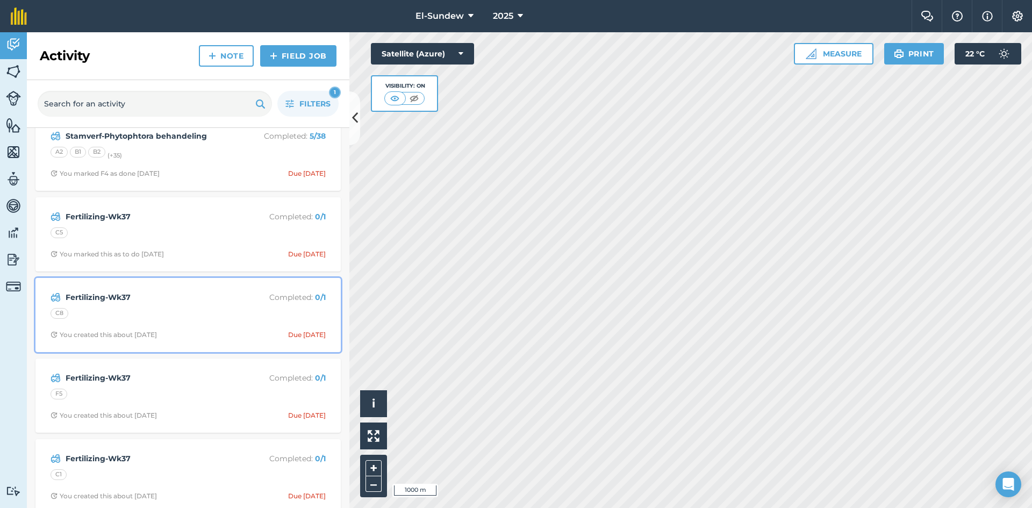
click at [184, 312] on div "C8" at bounding box center [188, 315] width 275 height 14
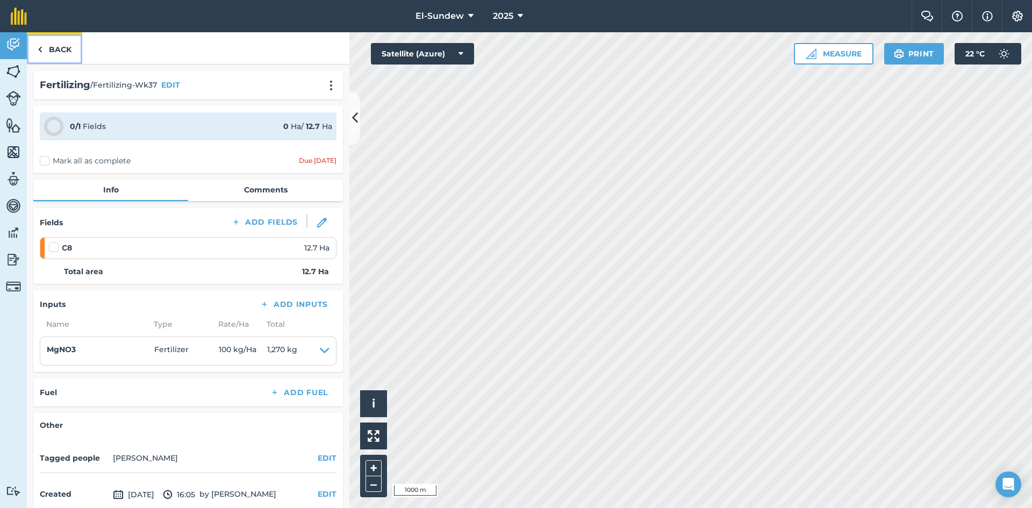
click at [57, 53] on link "Back" at bounding box center [54, 48] width 55 height 32
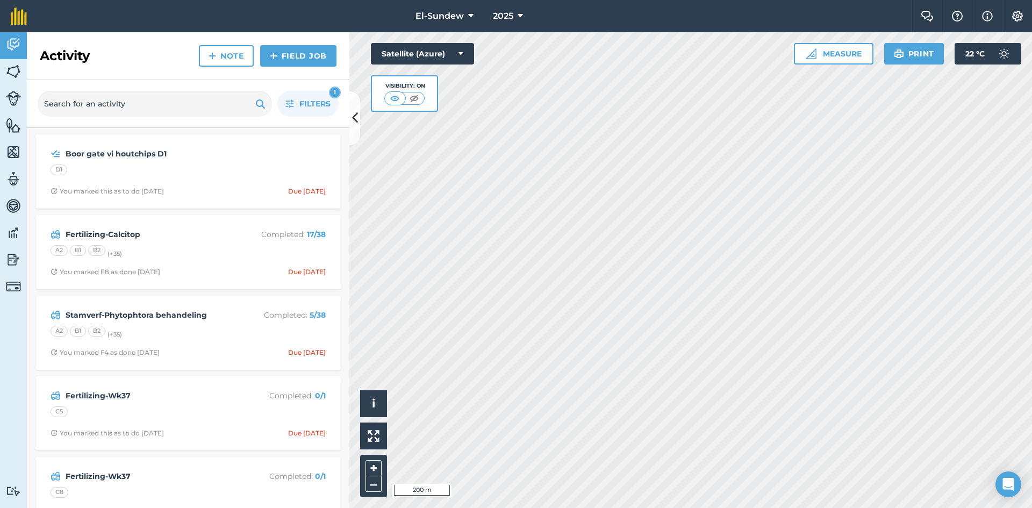
click at [172, 24] on nav "El-Sundew 2025" at bounding box center [475, 16] width 874 height 32
drag, startPoint x: 238, startPoint y: 40, endPoint x: 2, endPoint y: 102, distance: 244.4
click at [243, 40] on div "Activity Note Field Job" at bounding box center [188, 56] width 322 height 48
click at [11, 233] on img at bounding box center [13, 233] width 15 height 16
